Goal: Ask a question

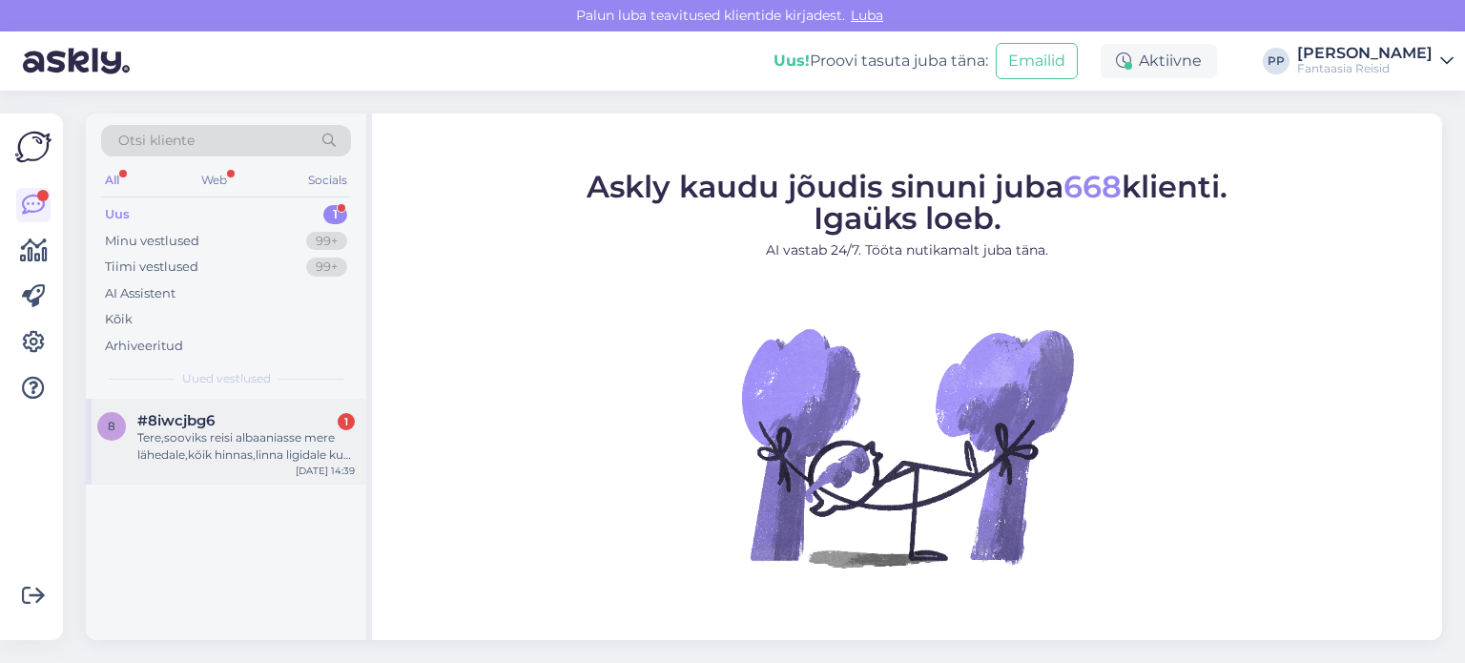
click at [202, 432] on div "Tere,sooviks reisi albaaniasse mere lähedale,kõik hinnas,linna ligidale kuni 60…" at bounding box center [245, 446] width 217 height 34
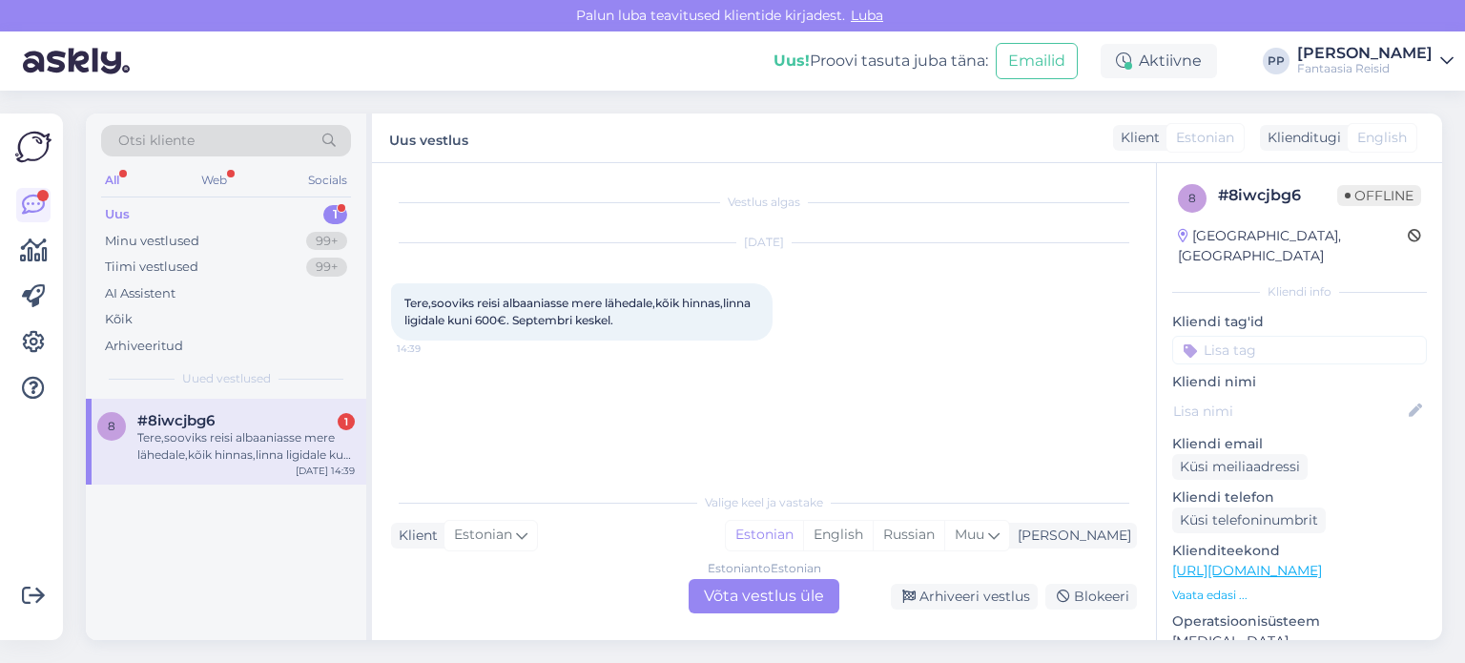
click at [780, 593] on div "Estonian to Estonian Võta vestlus üle" at bounding box center [764, 596] width 151 height 34
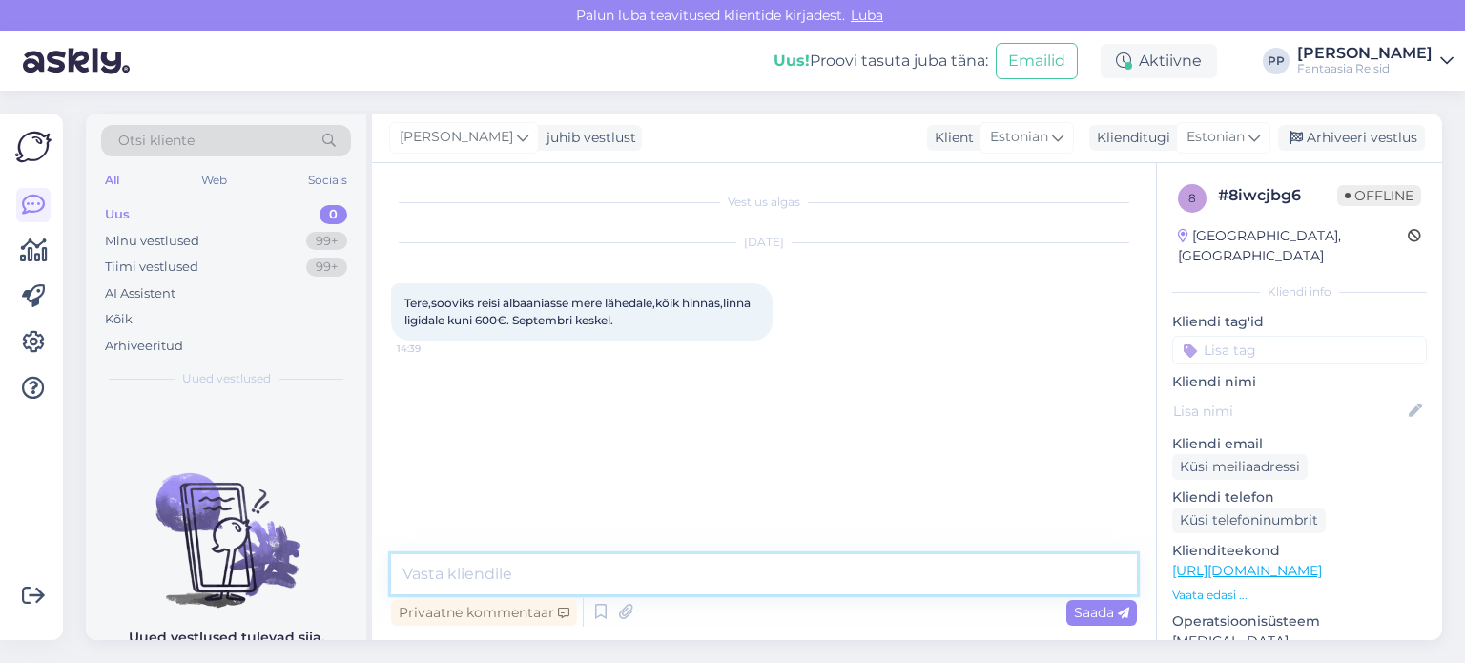
click at [580, 568] on textarea at bounding box center [764, 574] width 746 height 40
type textarea "Tere"
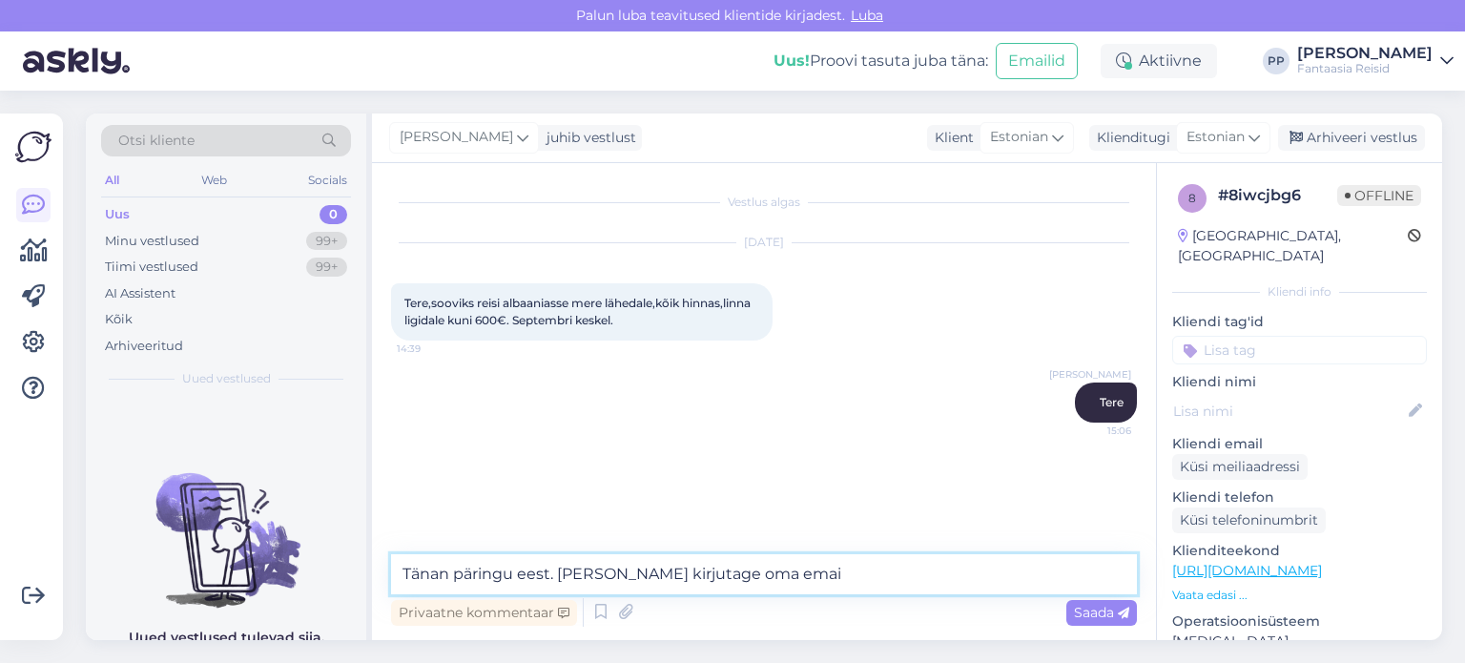
type textarea "Tänan päringu eest. [PERSON_NAME] kirjutage oma email"
